Goal: Navigation & Orientation: Find specific page/section

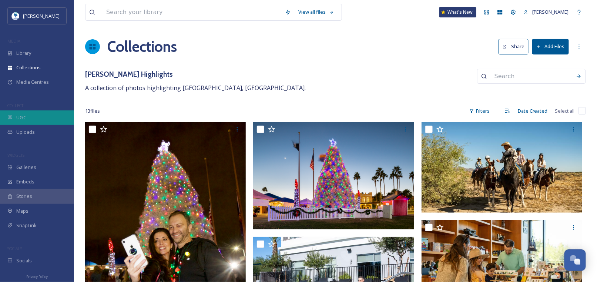
click at [32, 115] on div "UGC" at bounding box center [37, 117] width 74 height 14
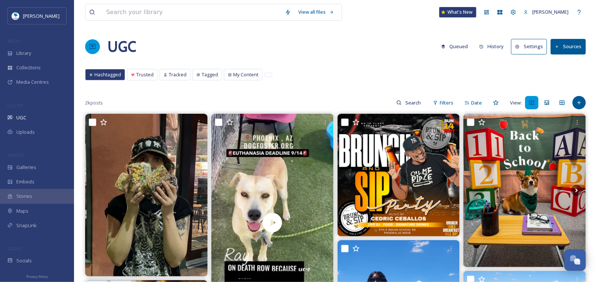
click at [564, 43] on button "Sources" at bounding box center [567, 46] width 35 height 15
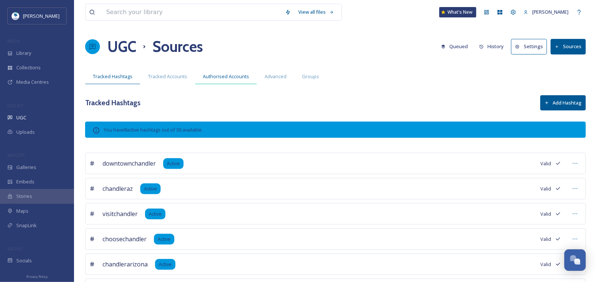
click at [218, 76] on span "Authorised Accounts" at bounding box center [226, 76] width 46 height 7
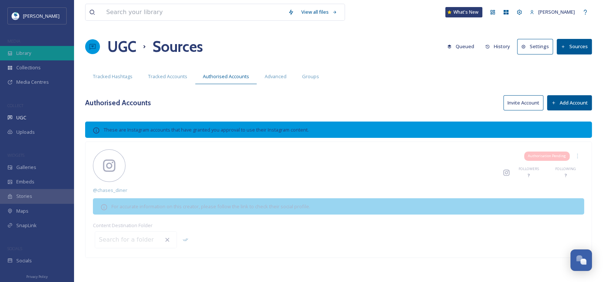
click at [40, 50] on div "Library" at bounding box center [37, 53] width 74 height 14
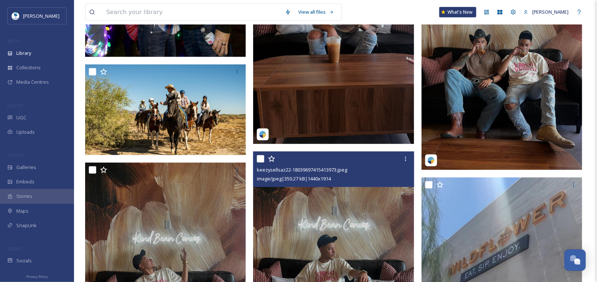
scroll to position [74, 0]
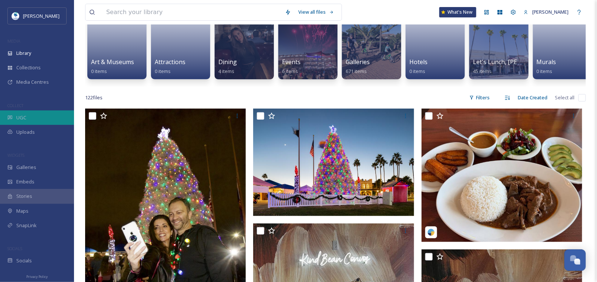
click at [43, 113] on div "UGC" at bounding box center [37, 117] width 74 height 14
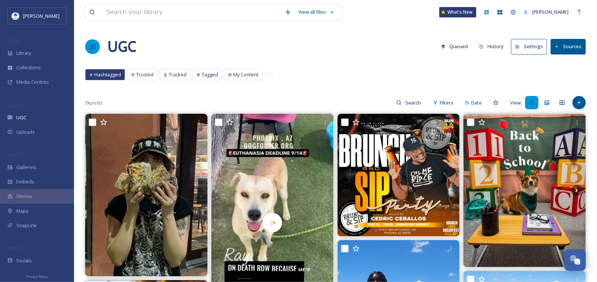
click at [492, 43] on button "History" at bounding box center [491, 46] width 32 height 14
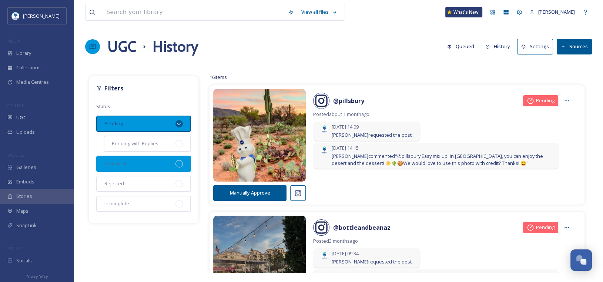
click at [122, 156] on div "Approved" at bounding box center [143, 163] width 95 height 16
